Goal: Task Accomplishment & Management: Complete application form

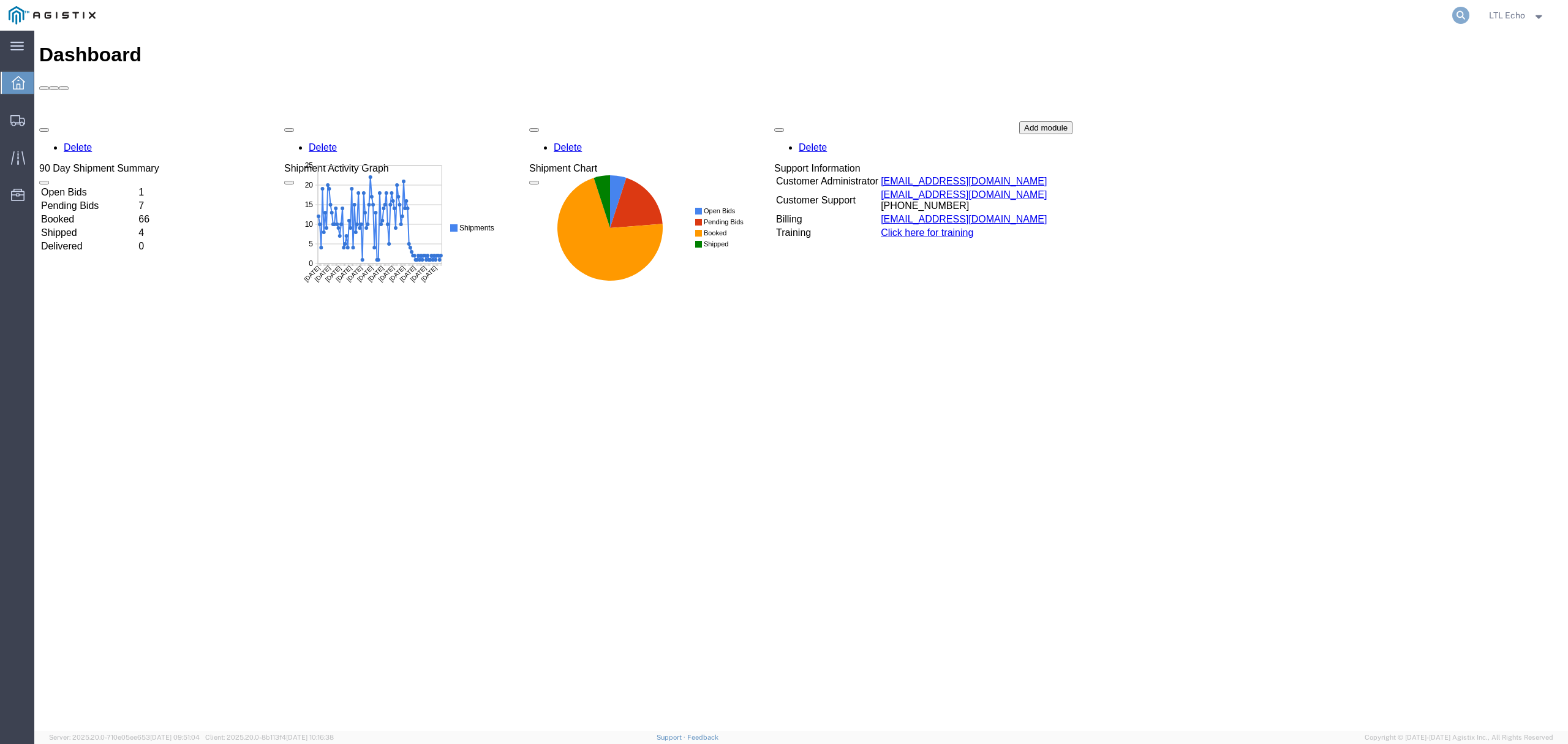
click at [1457, 13] on icon at bounding box center [1461, 14] width 17 height 17
click at [1380, 25] on input "search" at bounding box center [1265, 15] width 372 height 29
paste input "56983130"
type input "56983130"
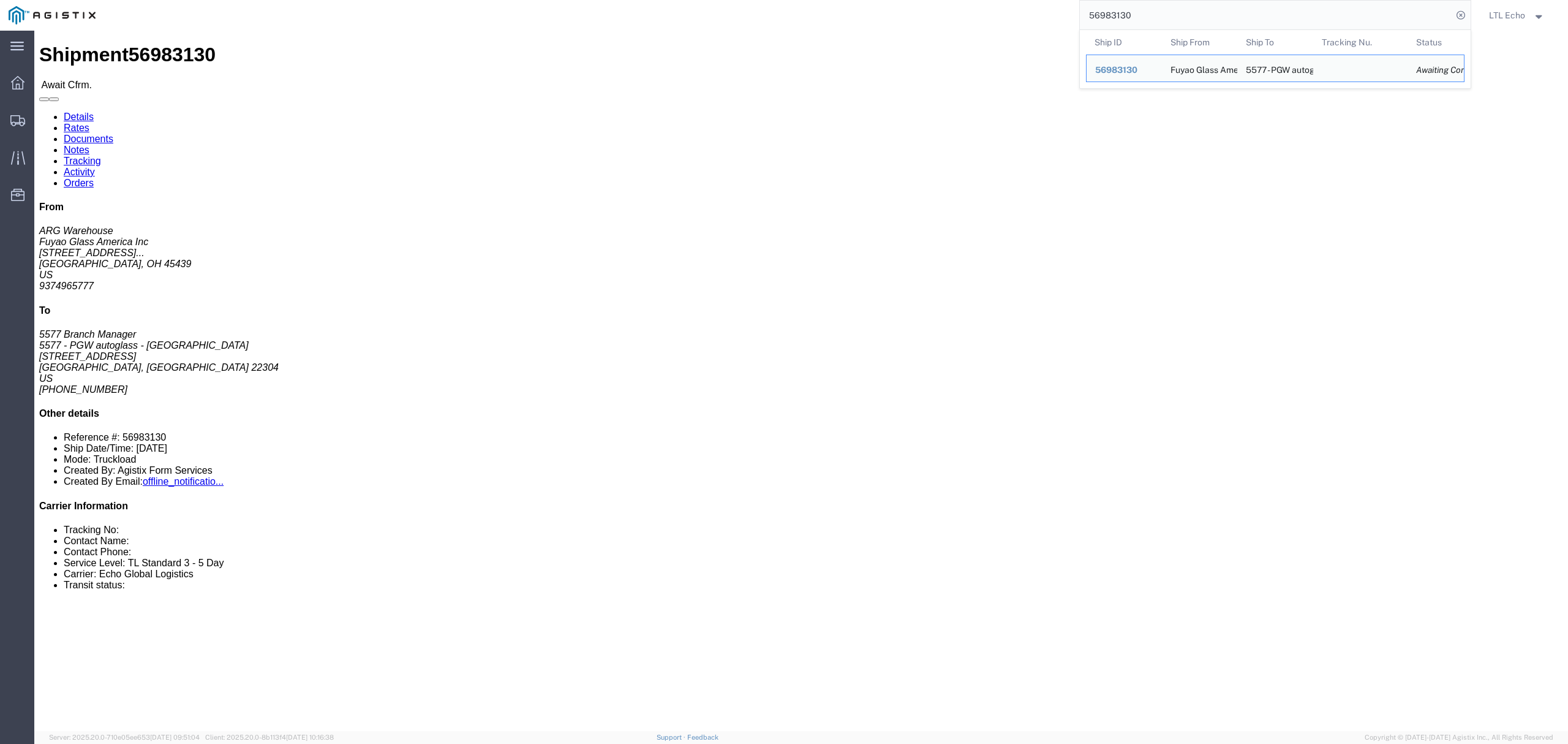
click link "Rates"
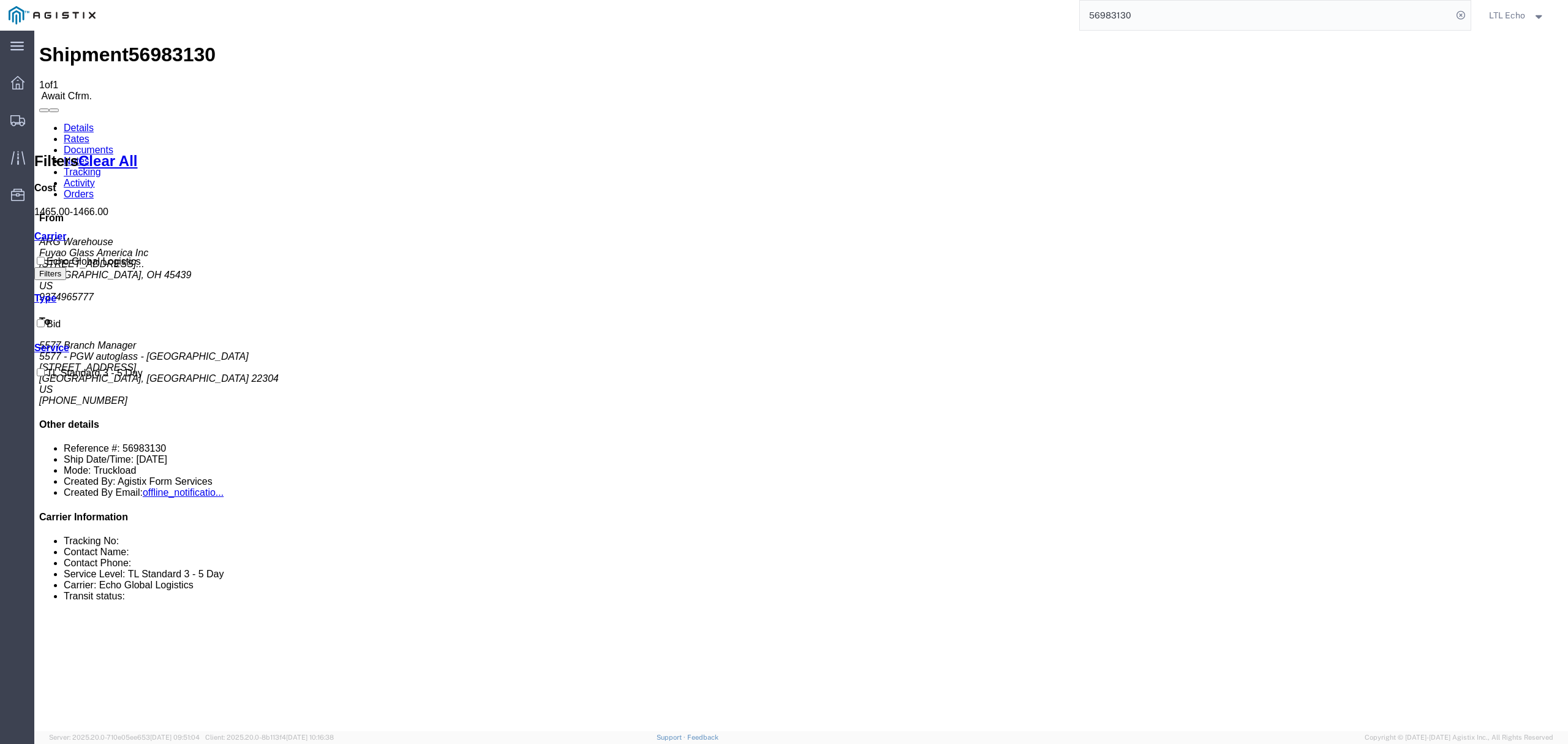
click at [80, 122] on link "Details" at bounding box center [78, 127] width 30 height 10
drag, startPoint x: 93, startPoint y: 140, endPoint x: 5, endPoint y: 143, distance: 88.1
click div "Ship From Fuyao Glass America Inc (ARG Warehouse) FUYA 2801 W Stroop Rd Attn: 2…"
copy address "2801 W Stroop Rd"
click b "56983130"
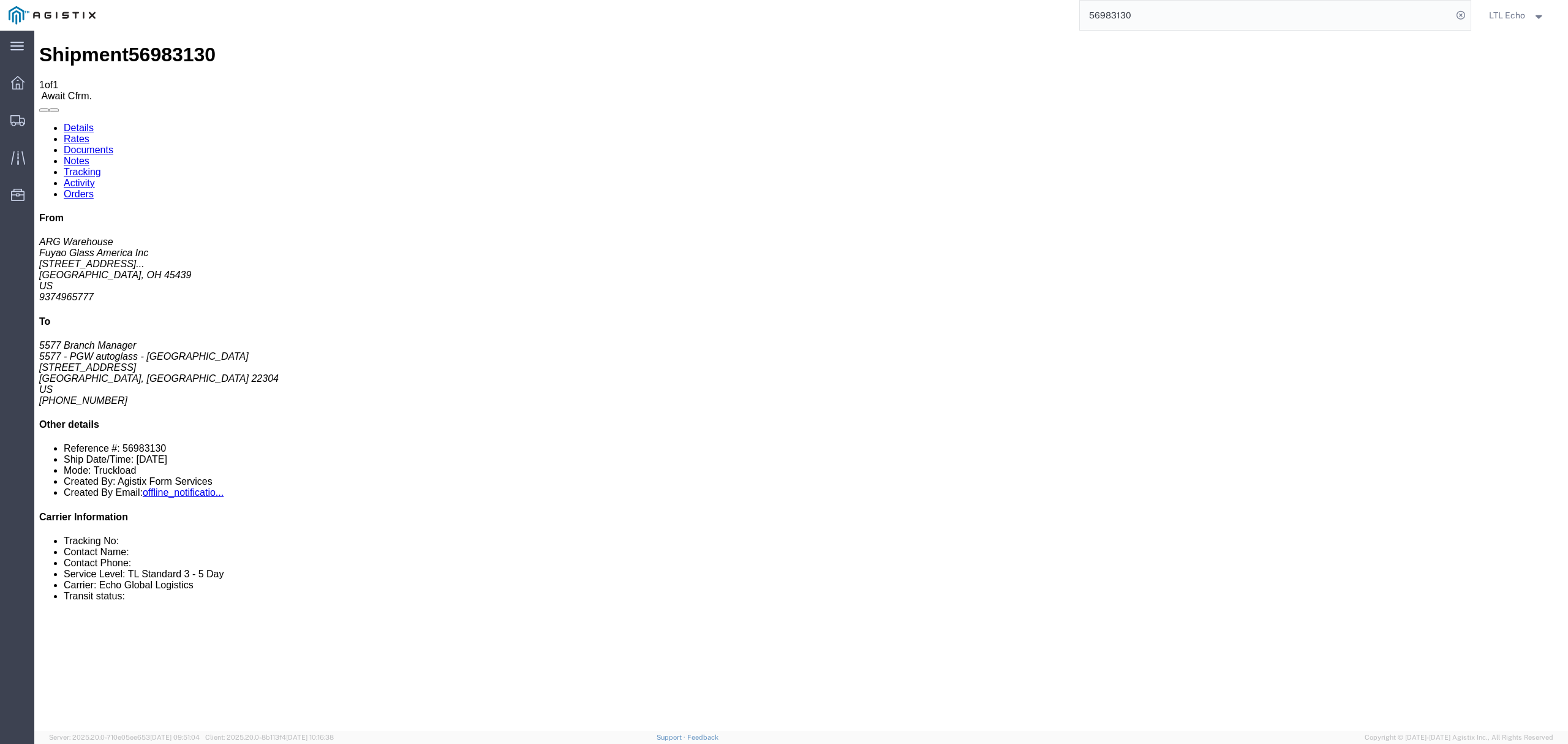
click b "56983130"
copy b "56983130"
click div "Ship From Fuyao Glass America Inc (ARG Warehouse) FUYA 2801 W Stroop Rd Attn: 2…"
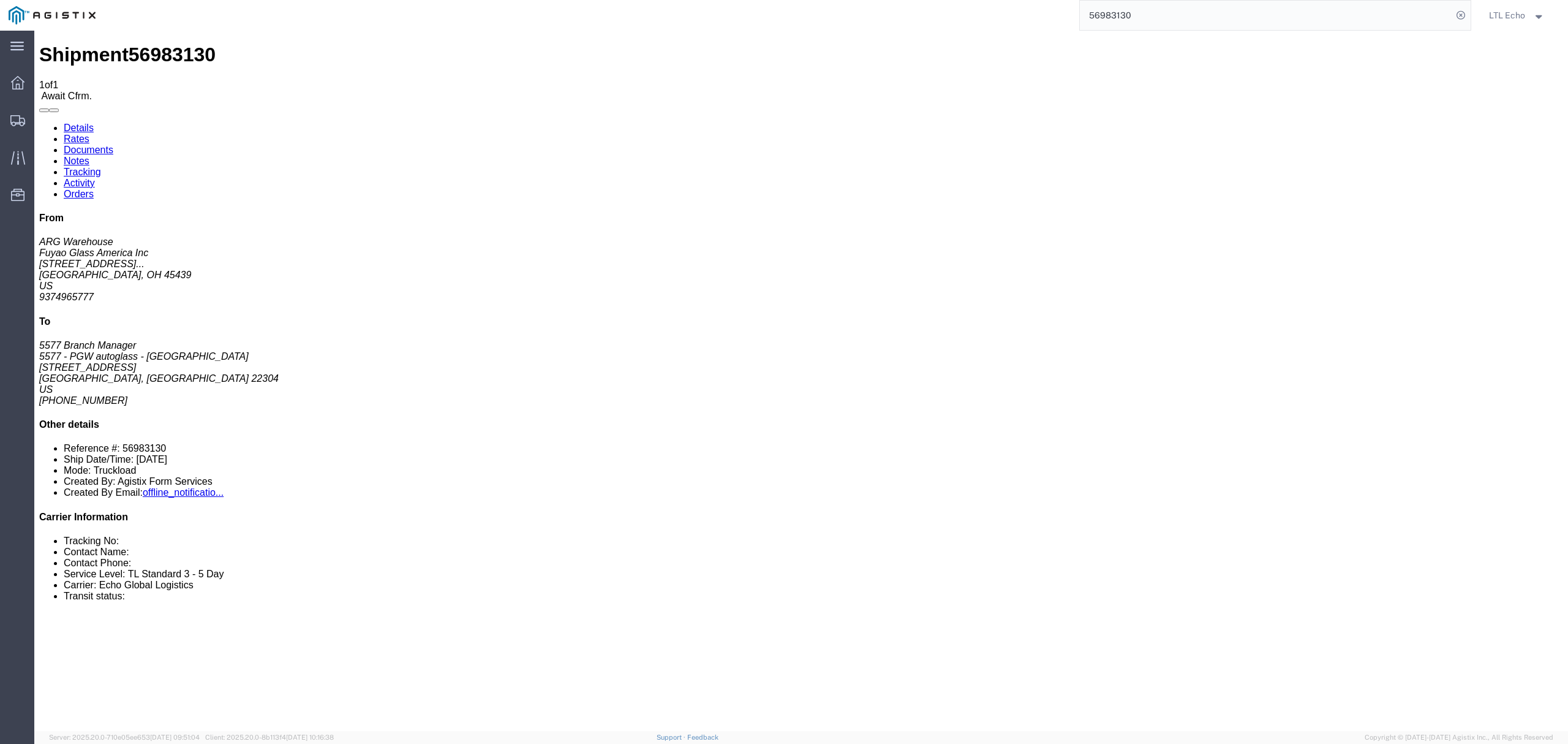
drag, startPoint x: 1042, startPoint y: 131, endPoint x: 1105, endPoint y: 134, distance: 63.1
click p "Bill Of Lading: 56983130 Purchase Order: FGA251290-1"
copy b "FGA251290-1"
click div "Leg 1 - Truckload Vehicle 1: Standard Dry Van (53 Feet) Number of trucks: 1"
click at [1220, 1] on input "56983130" at bounding box center [1265, 15] width 372 height 29
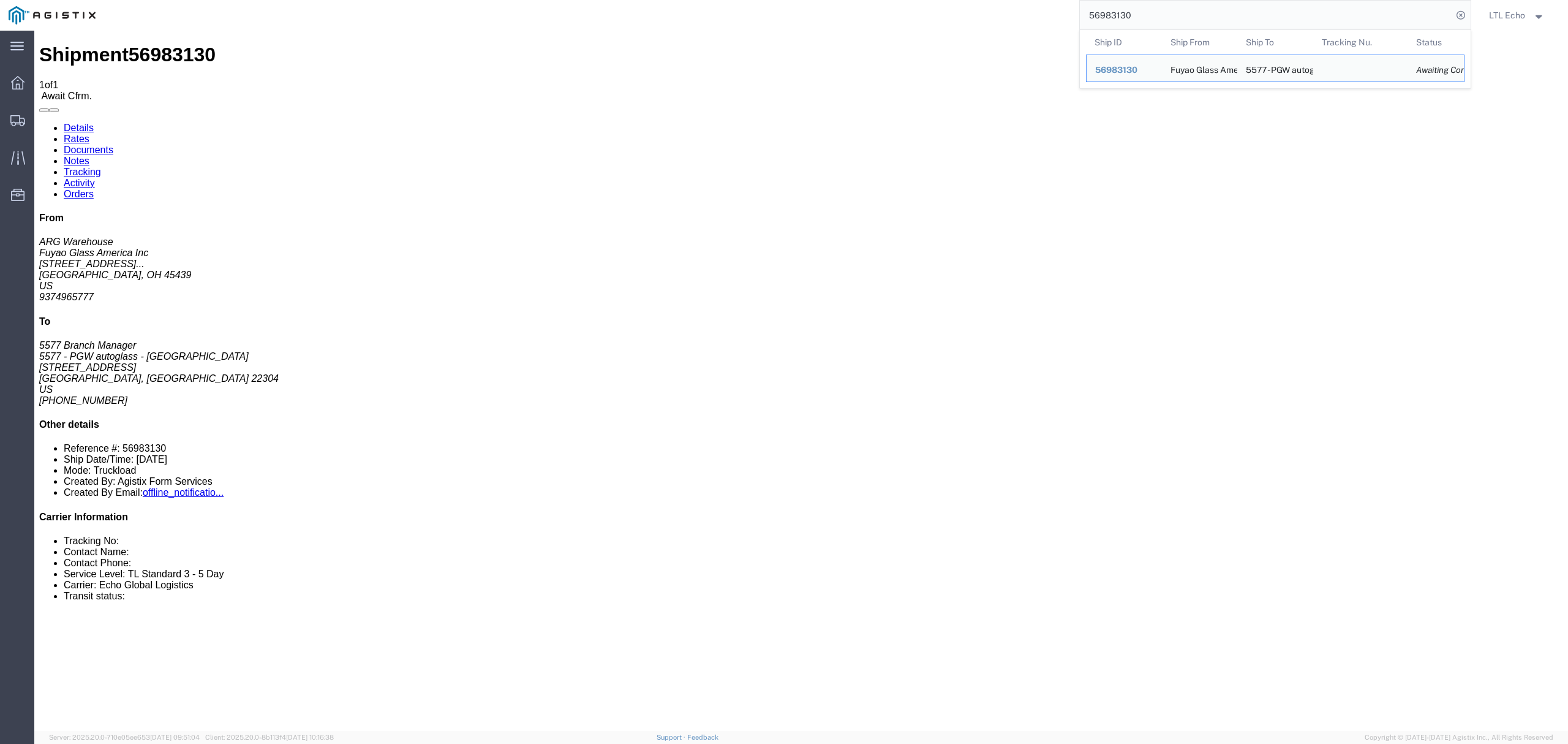
click div "Package Information Total shipment is made up of 48 packages containing 48 piec…"
click div "Ship From Fuyao Glass America Inc (ARG Warehouse) FUYA 2801 W Stroop Rd Attn: 2…"
click div "References Bill Of Lading: 56983130 Purchase Order: FGA251290-1 Edit References…"
click link "Notes"
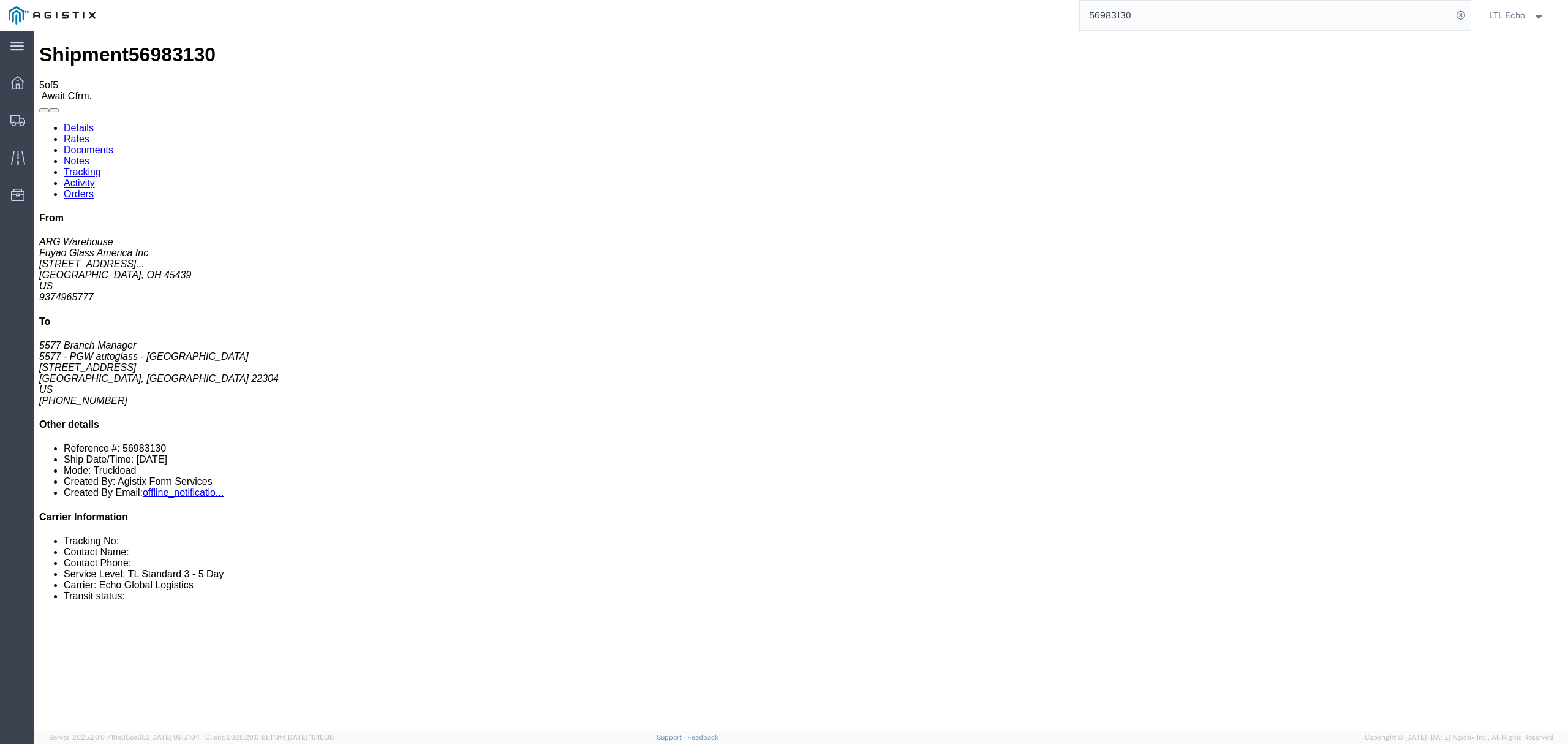
drag, startPoint x: 653, startPoint y: 234, endPoint x: 703, endPoint y: 233, distance: 50.0
drag, startPoint x: 596, startPoint y: 220, endPoint x: 701, endPoint y: 223, distance: 105.0
copy span "Narrow Etracks with Straps"
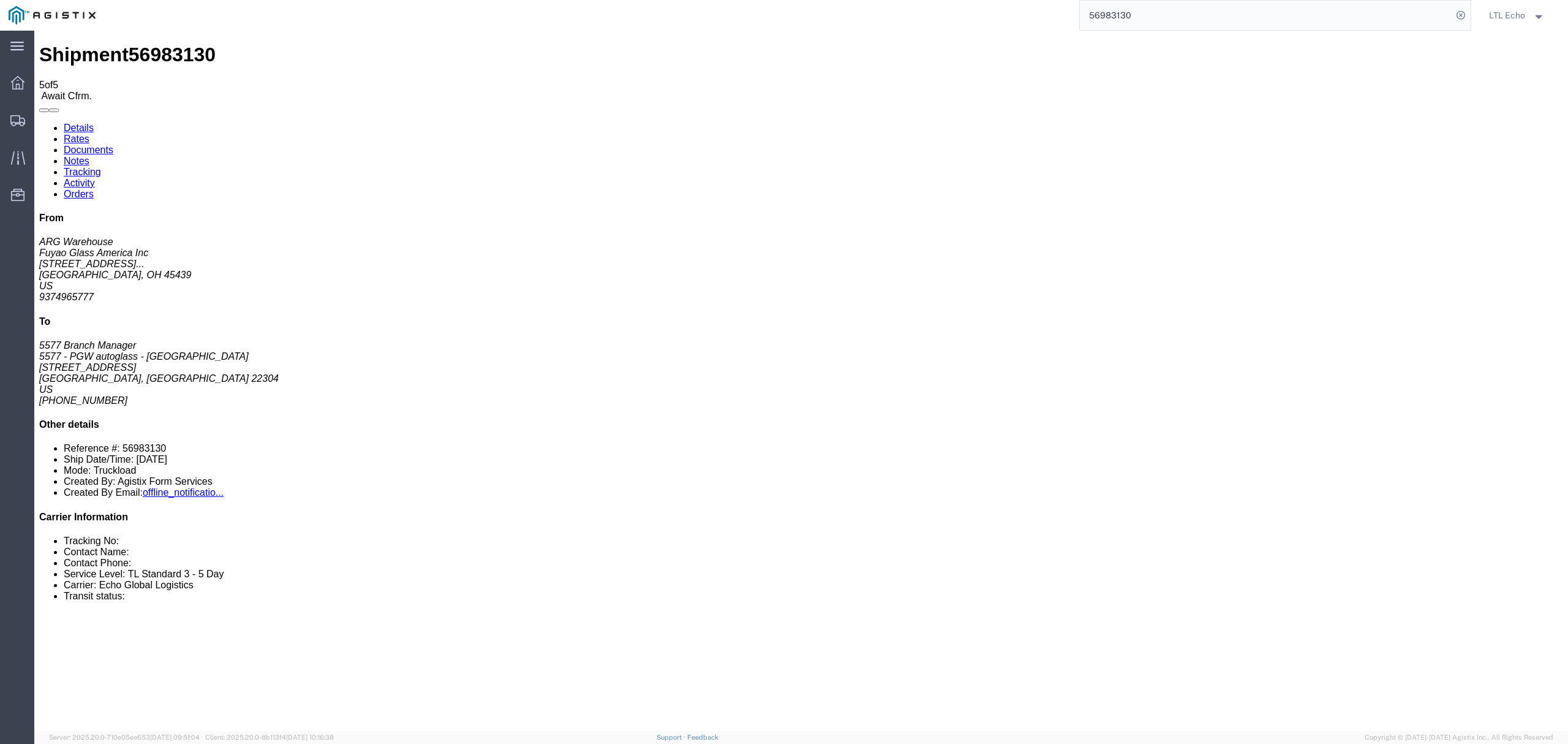
drag, startPoint x: 741, startPoint y: 273, endPoint x: 662, endPoint y: 260, distance: 80.1
copy td "Dry-Van Trailer with E-Track Vertical Posts and (2) E-track ratchet straps with…"
click at [90, 133] on link "Rates" at bounding box center [76, 138] width 25 height 10
click at [79, 122] on link "Details" at bounding box center [78, 127] width 30 height 10
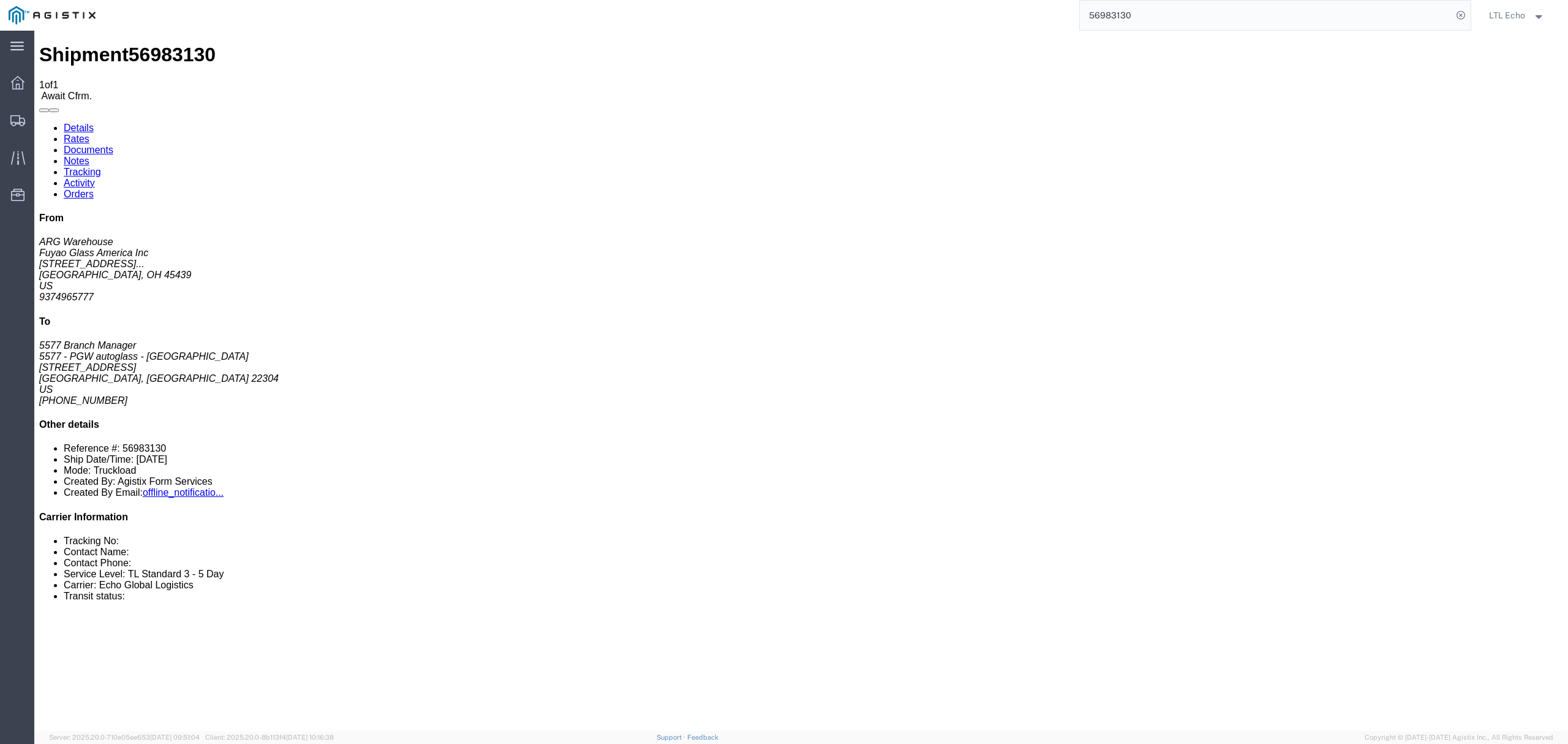
click b "56983130"
copy b "56983130"
drag, startPoint x: 1116, startPoint y: 130, endPoint x: 1101, endPoint y: 137, distance: 16.6
click p "Bill Of Lading: 56983130 Purchase Order: FGA251290-1"
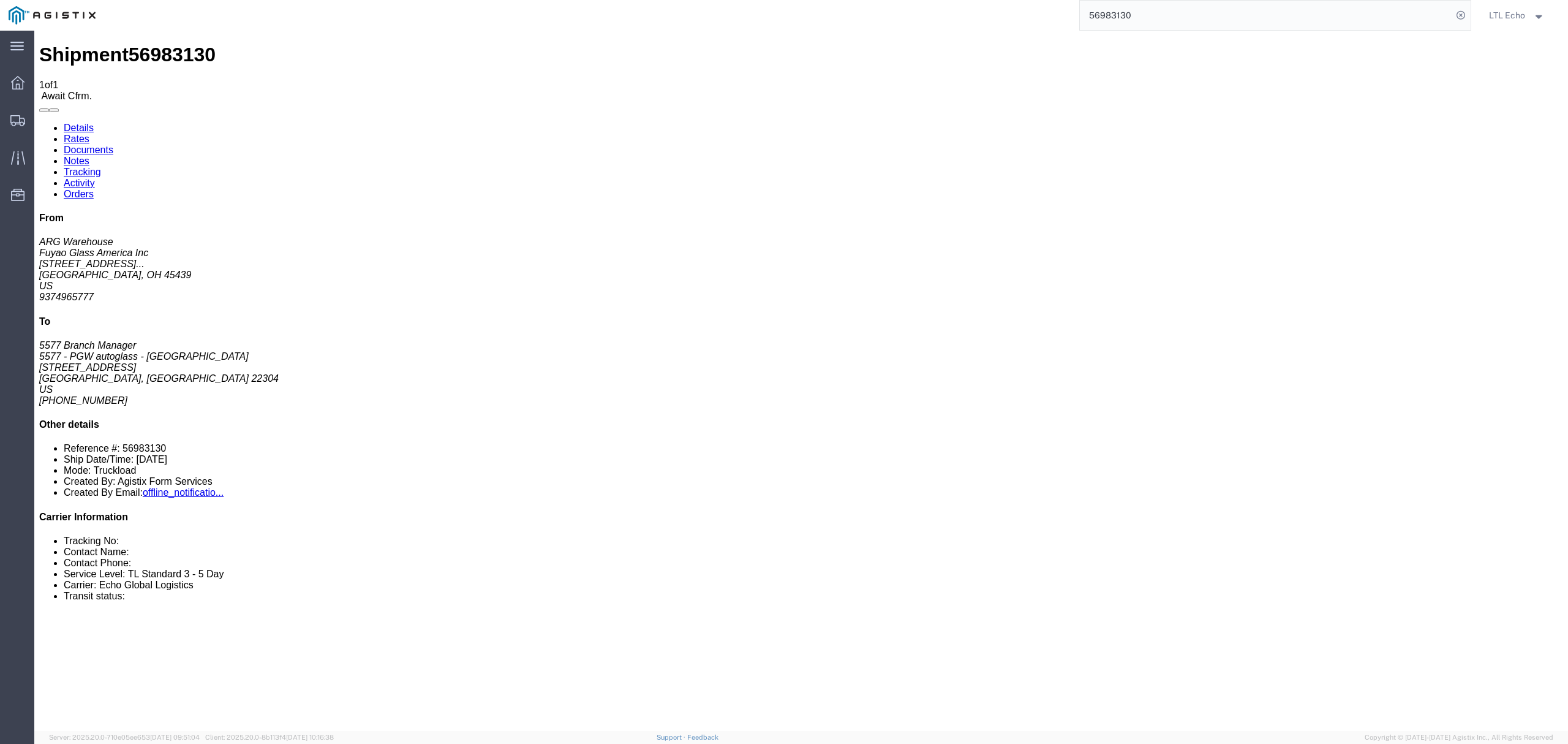
copy b "FGA251290-1"
click link "Confirm"
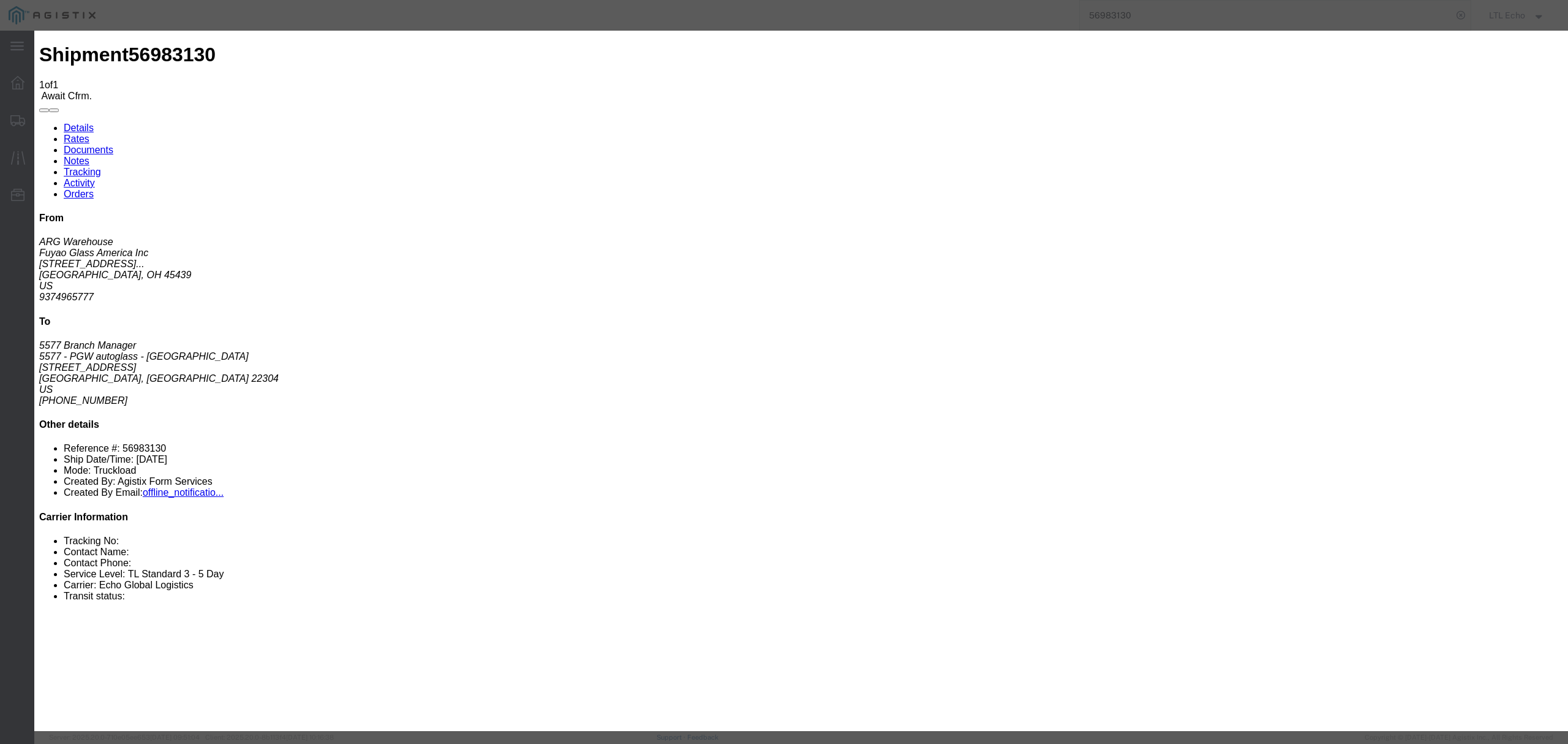
click input "checkbox"
checkbox input "true"
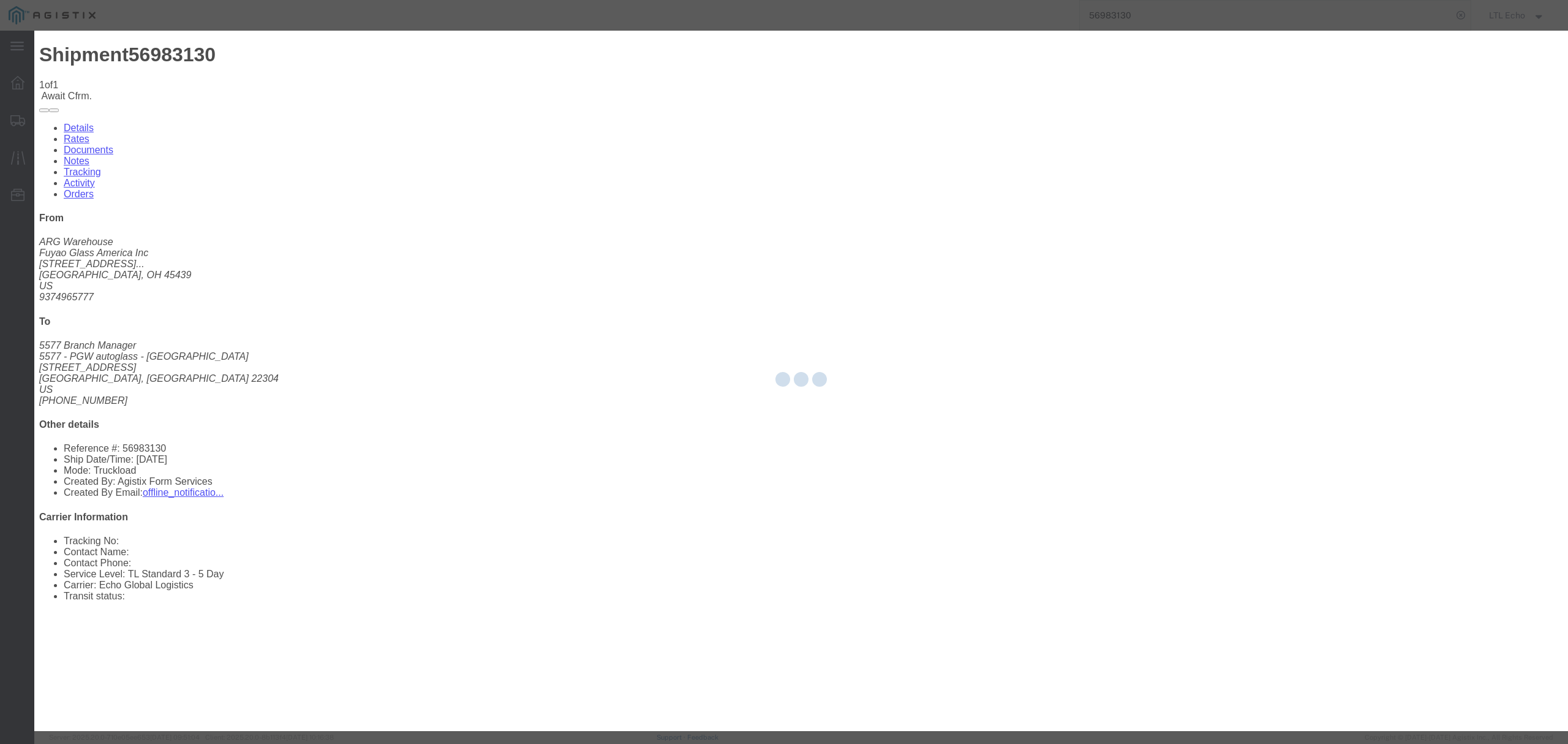
type input "LTL Echo"
type input "+ 8005116111"
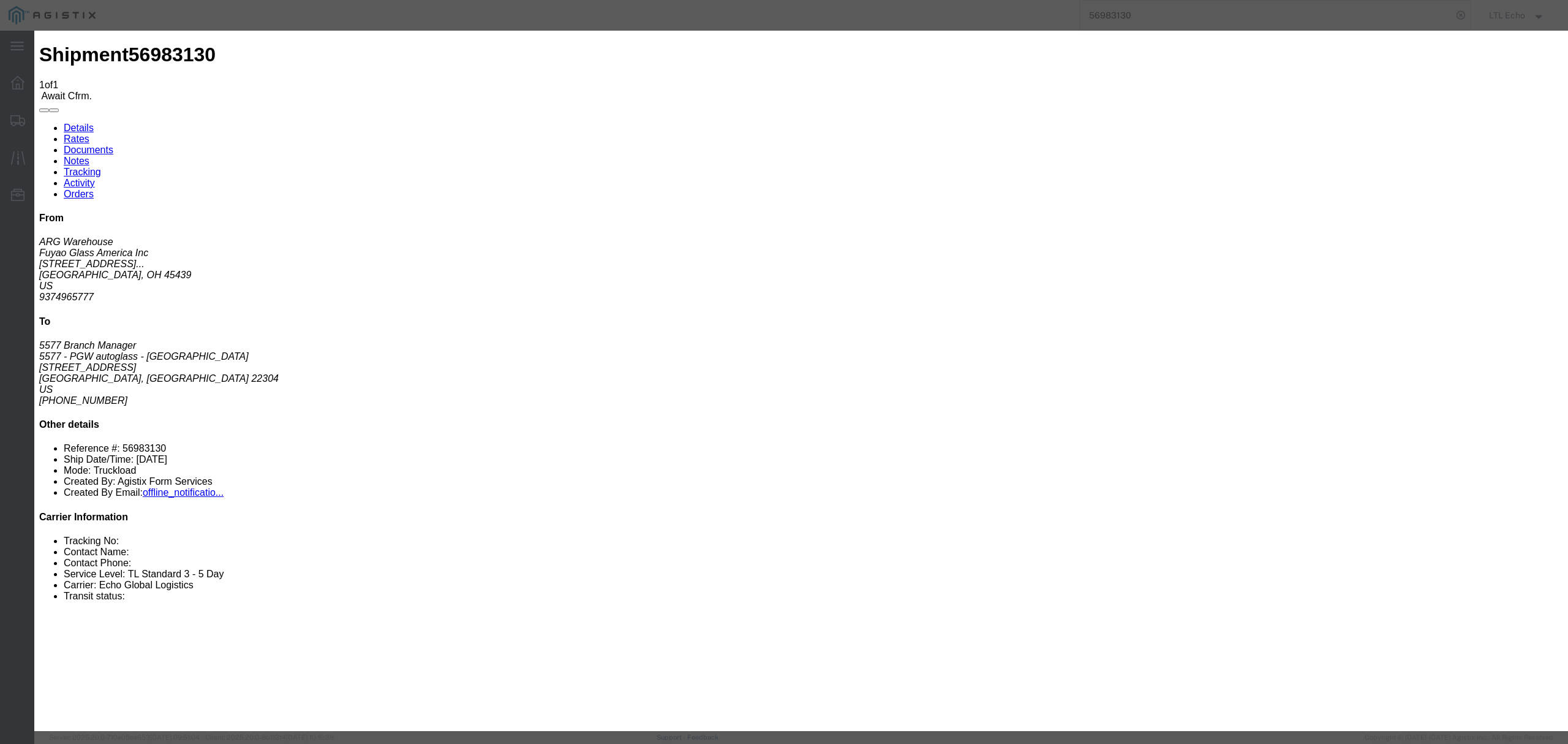
click input "text"
paste input "64521177"
type input "64521177"
click button "Submit"
